Goal: Check status

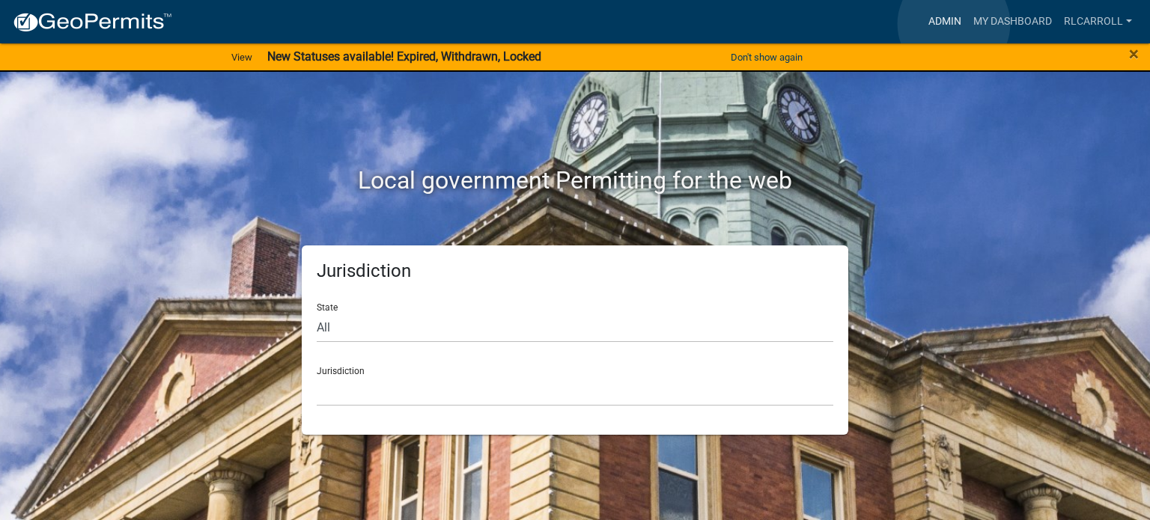
click at [954, 24] on link "Admin" at bounding box center [945, 21] width 45 height 28
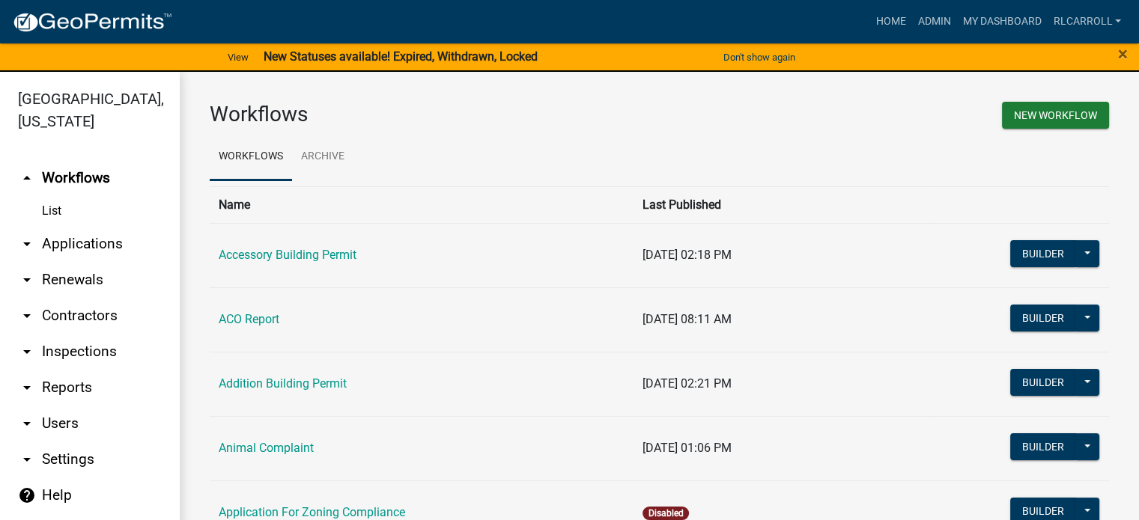
click at [101, 242] on link "arrow_drop_down Applications" at bounding box center [90, 244] width 180 height 36
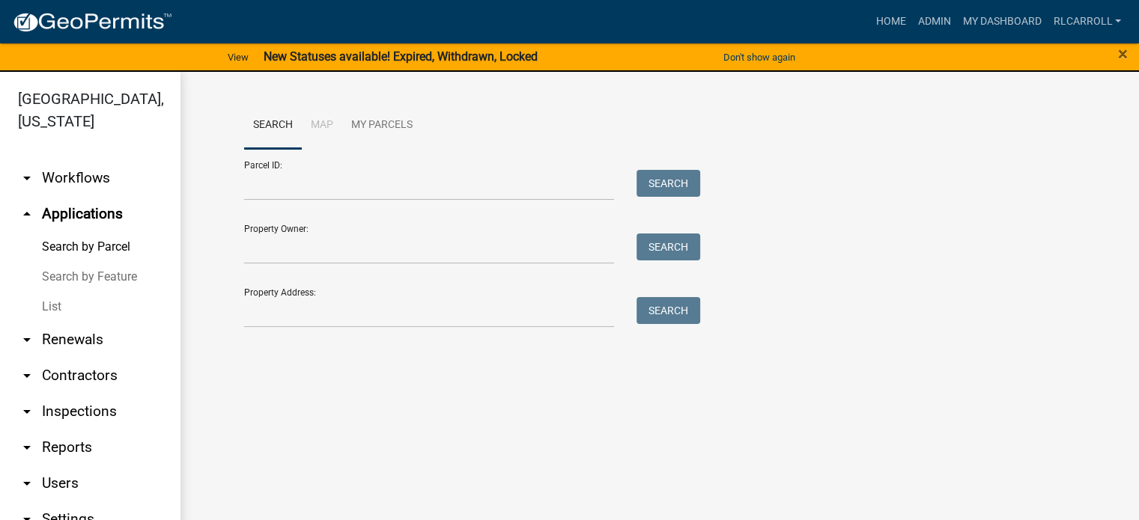
click at [103, 308] on link "List" at bounding box center [90, 307] width 180 height 30
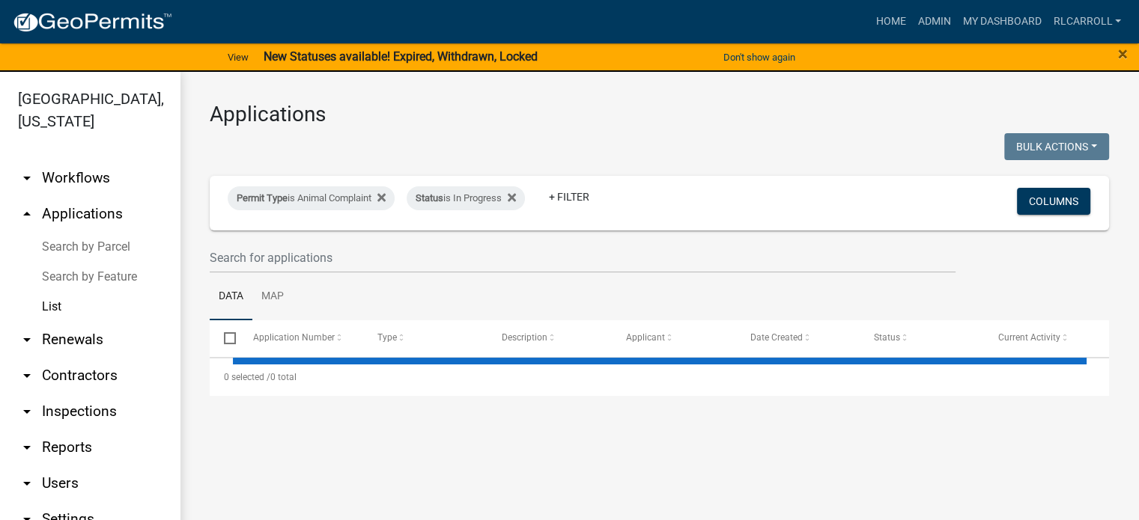
select select "3: 100"
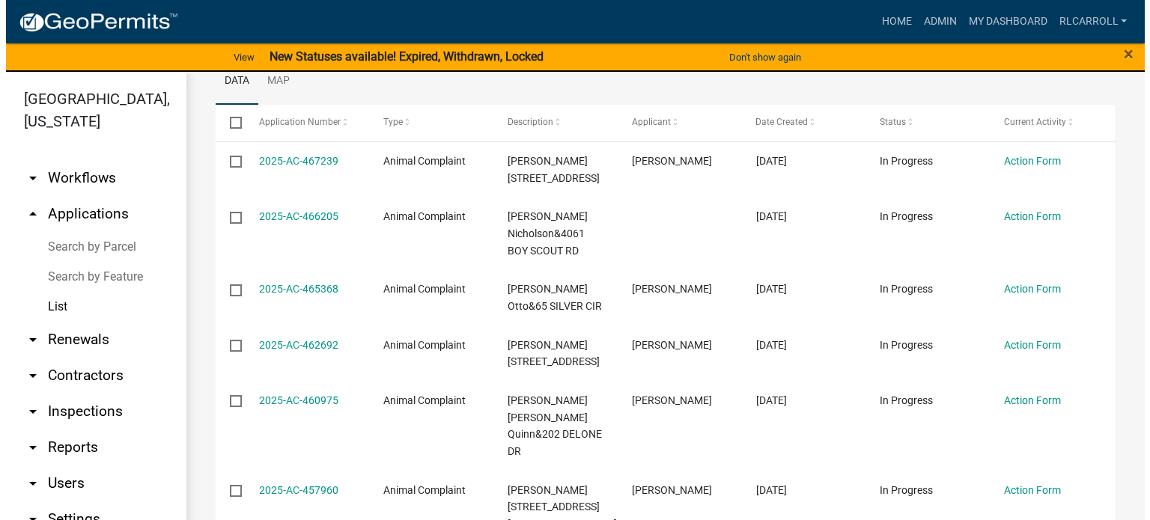
scroll to position [216, 0]
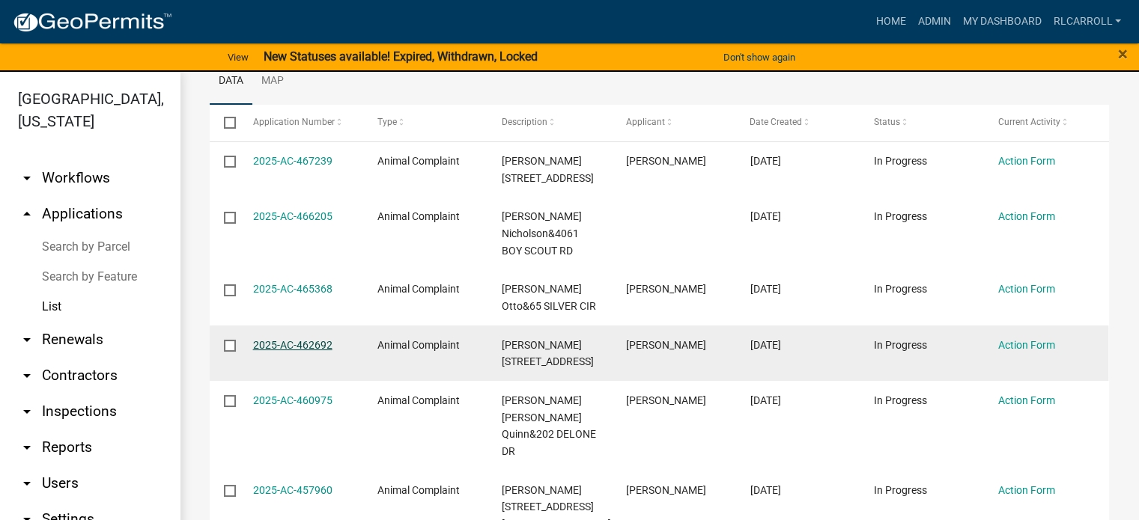
click at [303, 347] on link "2025-AC-462692" at bounding box center [292, 345] width 79 height 12
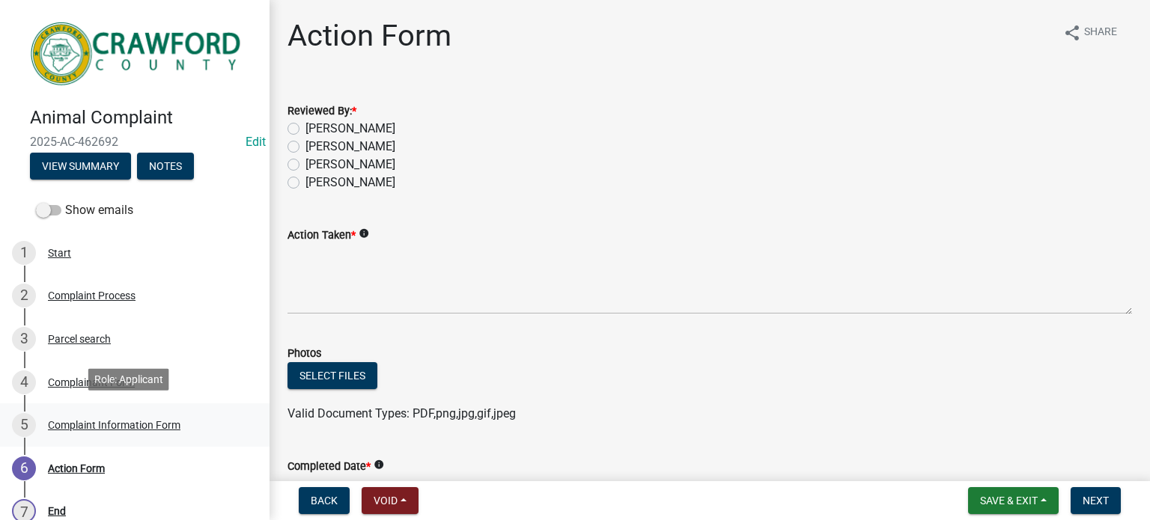
click at [154, 420] on div "Complaint Information Form" at bounding box center [114, 425] width 133 height 10
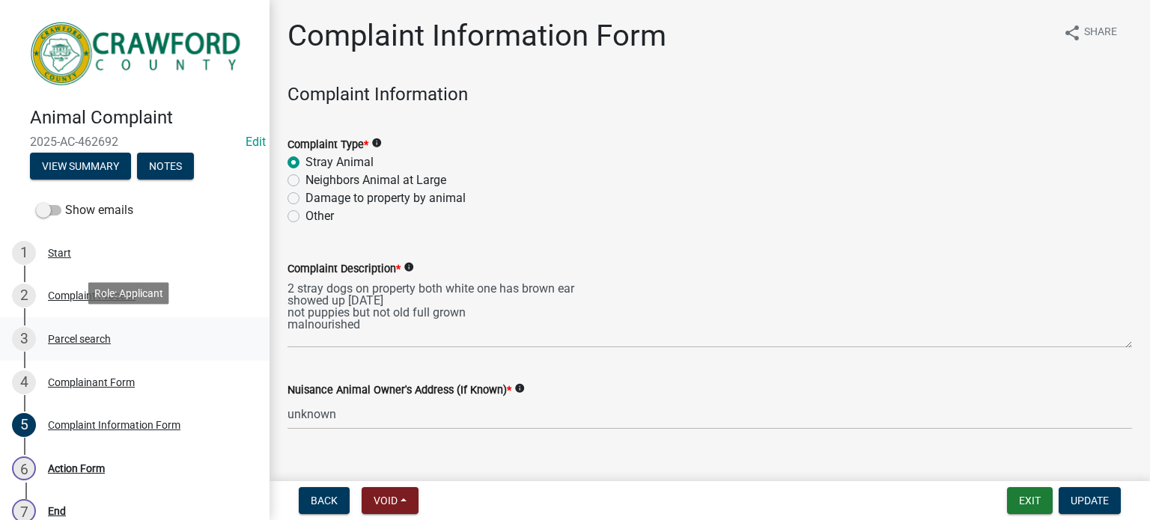
click at [83, 338] on div "Parcel search" at bounding box center [79, 339] width 63 height 10
